Goal: Task Accomplishment & Management: Complete application form

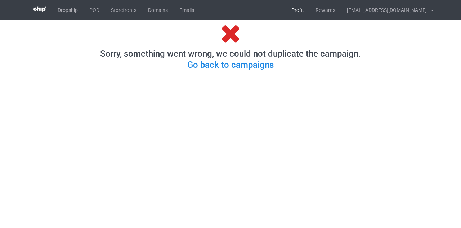
click at [310, 8] on link "Profit" at bounding box center [297, 10] width 24 height 20
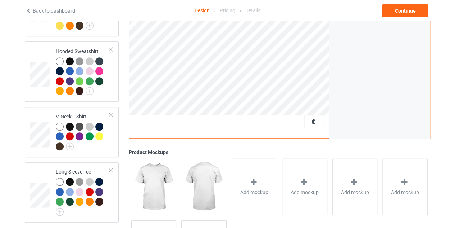
scroll to position [219, 0]
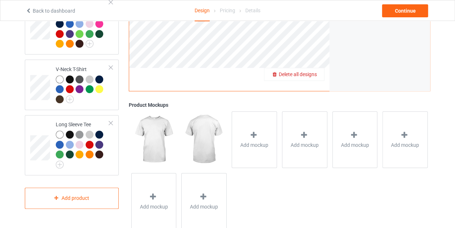
click at [318, 77] on div "Delete all designs" at bounding box center [295, 74] width 60 height 7
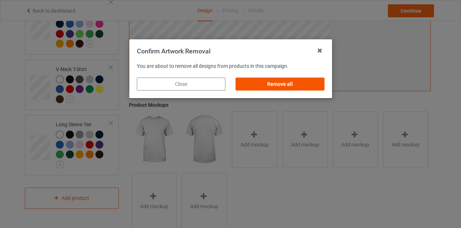
click at [283, 84] on div "Remove all" at bounding box center [279, 83] width 89 height 13
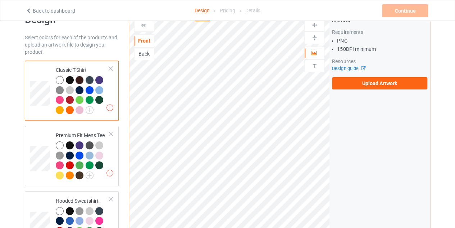
scroll to position [20, 0]
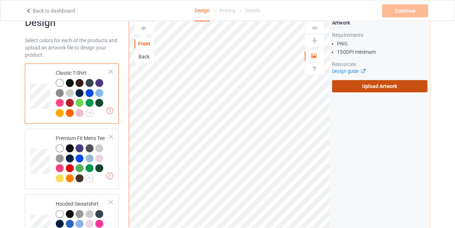
click at [345, 85] on label "Upload Artwork" at bounding box center [379, 86] width 95 height 12
click at [0, 0] on input "Upload Artwork" at bounding box center [0, 0] width 0 height 0
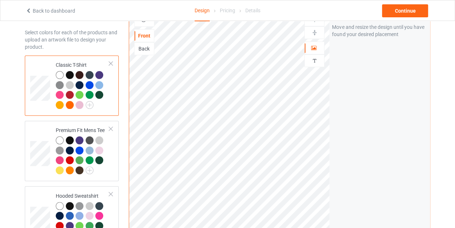
scroll to position [24, 0]
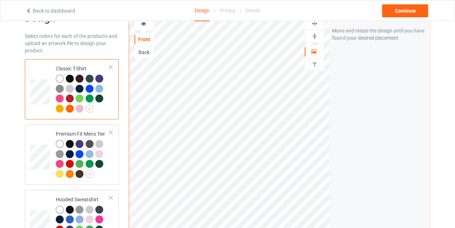
click at [319, 23] on div at bounding box center [314, 23] width 19 height 7
click at [66, 77] on div at bounding box center [70, 79] width 8 height 8
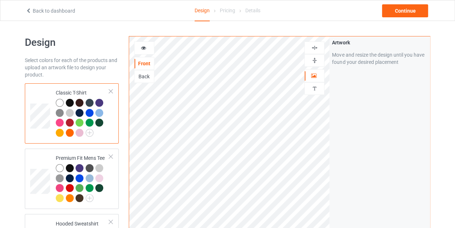
click at [144, 46] on icon at bounding box center [144, 46] width 6 height 5
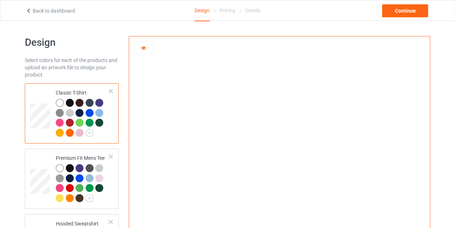
click at [141, 49] on icon at bounding box center [144, 46] width 6 height 5
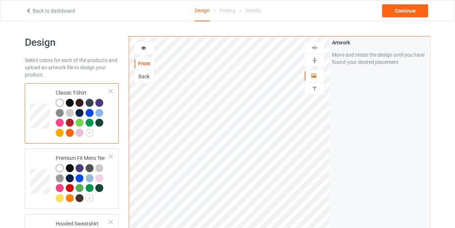
click at [315, 51] on div at bounding box center [315, 47] width 20 height 13
click at [141, 53] on div at bounding box center [144, 47] width 20 height 13
click at [145, 48] on icon at bounding box center [144, 46] width 6 height 5
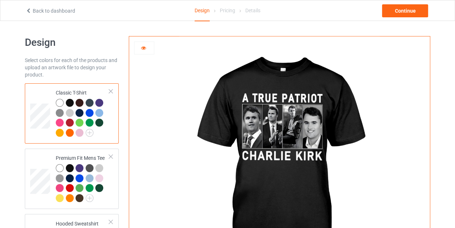
click at [140, 49] on div at bounding box center [144, 47] width 19 height 7
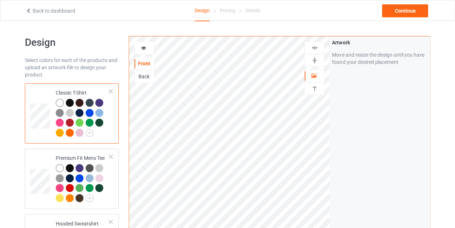
click at [319, 46] on div at bounding box center [314, 47] width 19 height 7
click at [68, 103] on div at bounding box center [70, 103] width 8 height 8
click at [139, 50] on div at bounding box center [144, 47] width 19 height 7
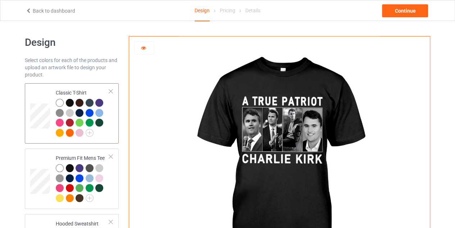
click at [139, 50] on div at bounding box center [144, 47] width 19 height 7
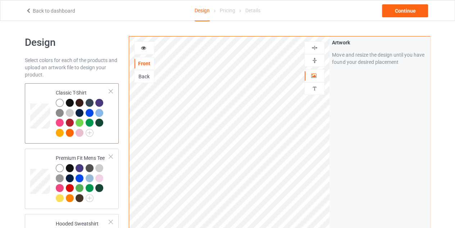
click at [317, 47] on img at bounding box center [314, 47] width 7 height 7
click at [393, 11] on div "Continue" at bounding box center [405, 10] width 46 height 13
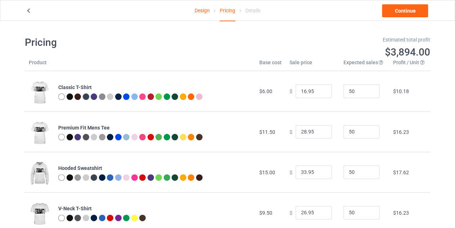
click at [315, 80] on td "$ 16.95" at bounding box center [313, 91] width 54 height 40
click at [396, 15] on link "Continue" at bounding box center [405, 10] width 46 height 13
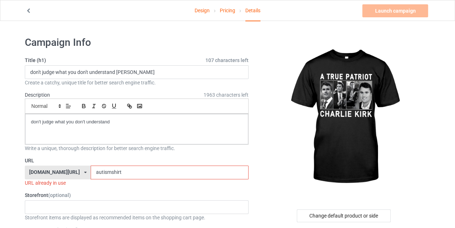
click at [114, 172] on input "autismshirt" at bounding box center [170, 172] width 158 height 14
drag, startPoint x: 114, startPoint y: 172, endPoint x: 79, endPoint y: 172, distance: 34.9
click at [91, 172] on input "autismshirt" at bounding box center [170, 172] width 158 height 14
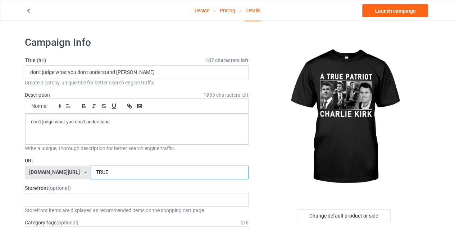
click at [91, 171] on input "TRUE" at bounding box center [170, 172] width 158 height 14
click at [112, 170] on input "ATRUE" at bounding box center [170, 172] width 158 height 14
type input "ATRUE"
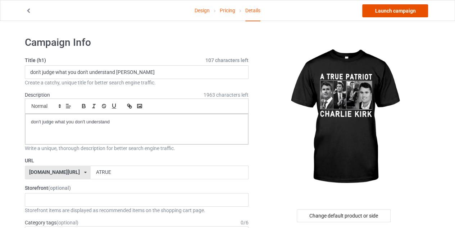
click at [392, 10] on link "Launch campaign" at bounding box center [396, 10] width 66 height 13
